Goal: Understand process/instructions: Learn how to perform a task or action

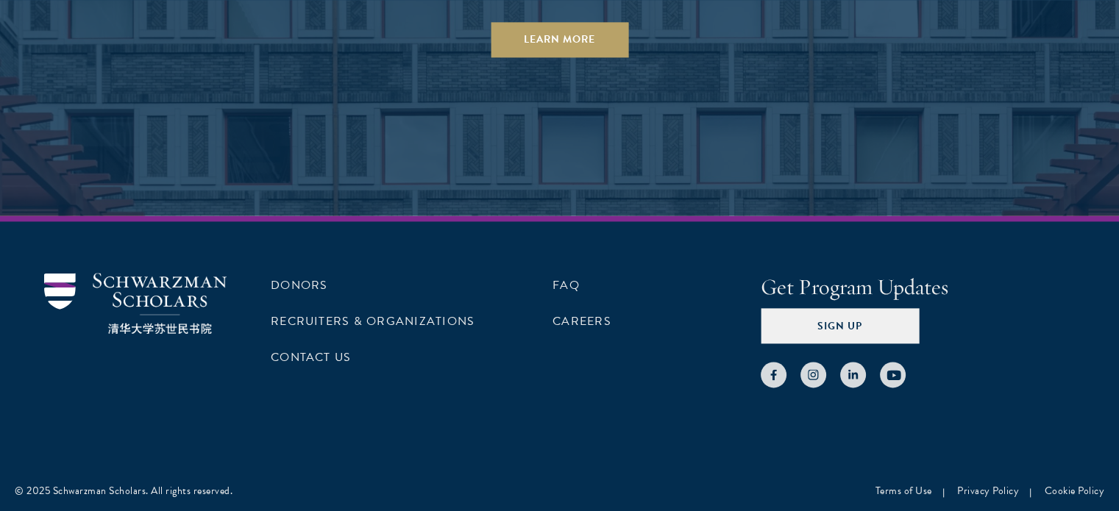
scroll to position [7222, 0]
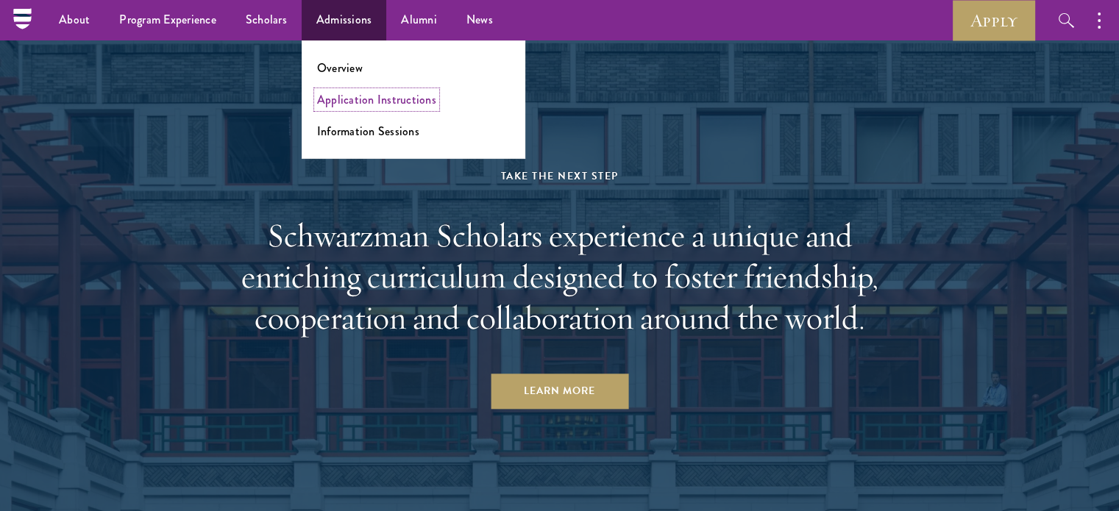
click at [374, 99] on link "Application Instructions" at bounding box center [376, 99] width 119 height 17
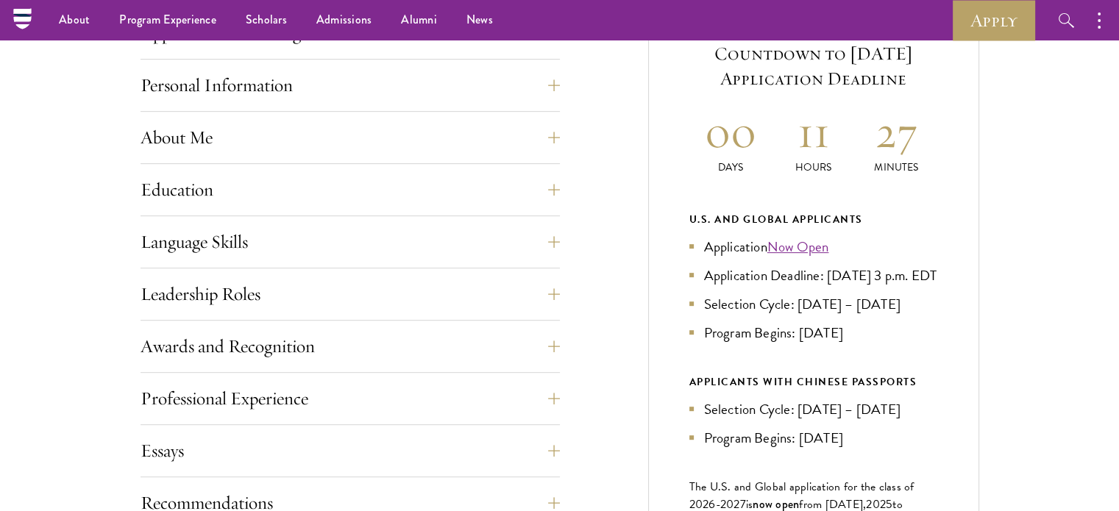
scroll to position [536, 0]
